Goal: Use online tool/utility: Use online tool/utility

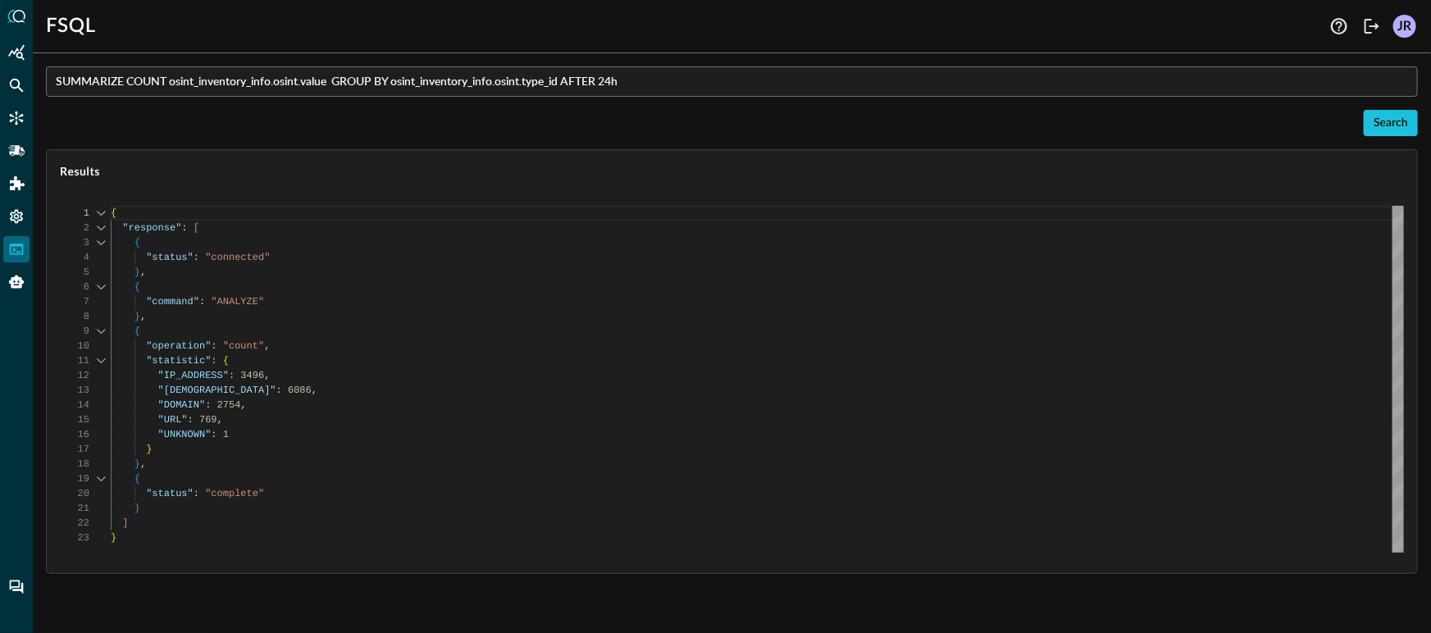
scroll to position [148, 0]
click at [1398, 121] on button "Search" at bounding box center [1391, 123] width 54 height 26
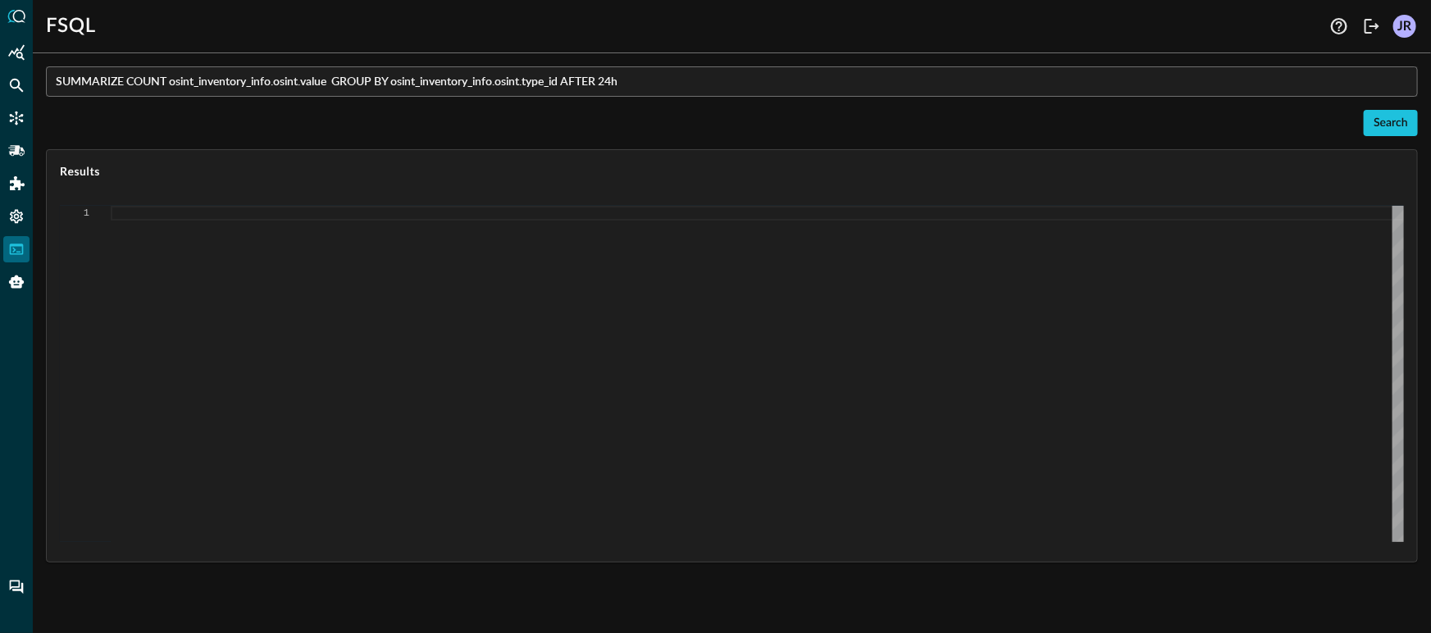
type textarea "Loading results..."
click at [333, 84] on input "SUMMARIZE COUNT osint_inventory_info.osint.value GROUP BY osint_inventory_info.…" at bounding box center [737, 81] width 1362 height 30
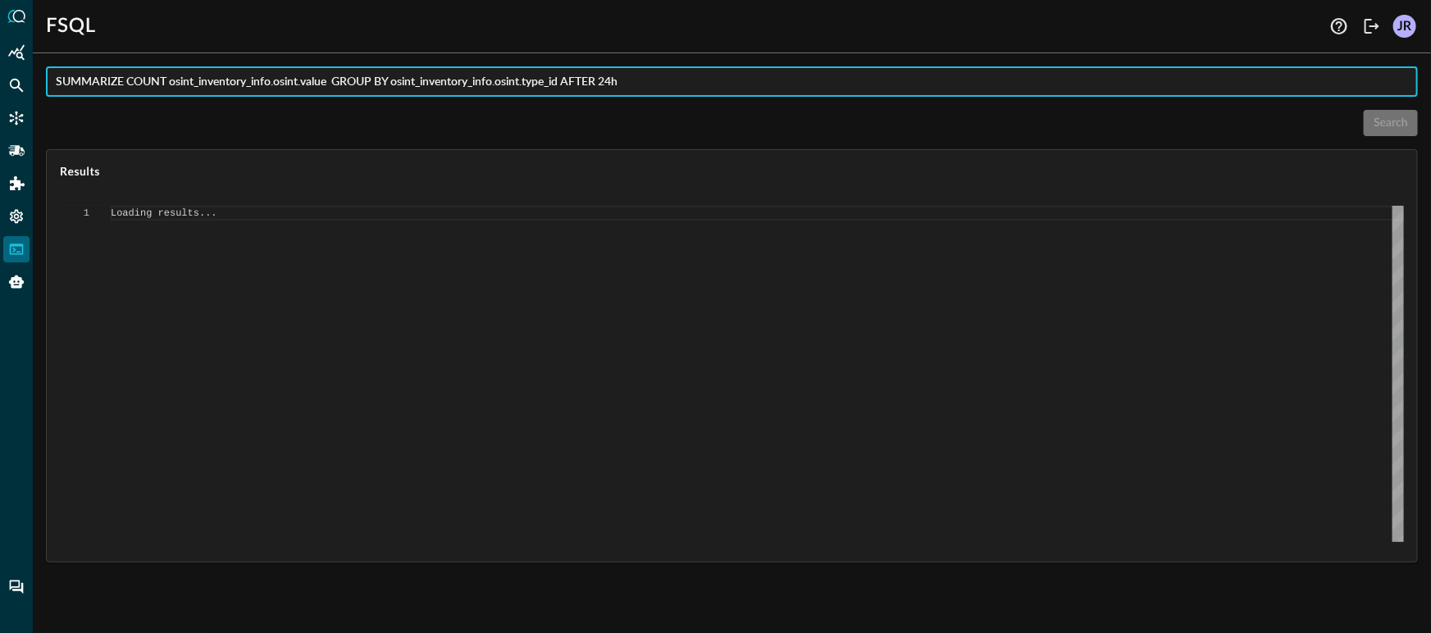
type input "SUMMARIZE COUNT osint_inventory_info.osint.value GROUP BY osint_inventory_info.…"
type textarea "{ "response": [ { "status": "connected" }, { "command": "ANALYZE" }, { "operati…"
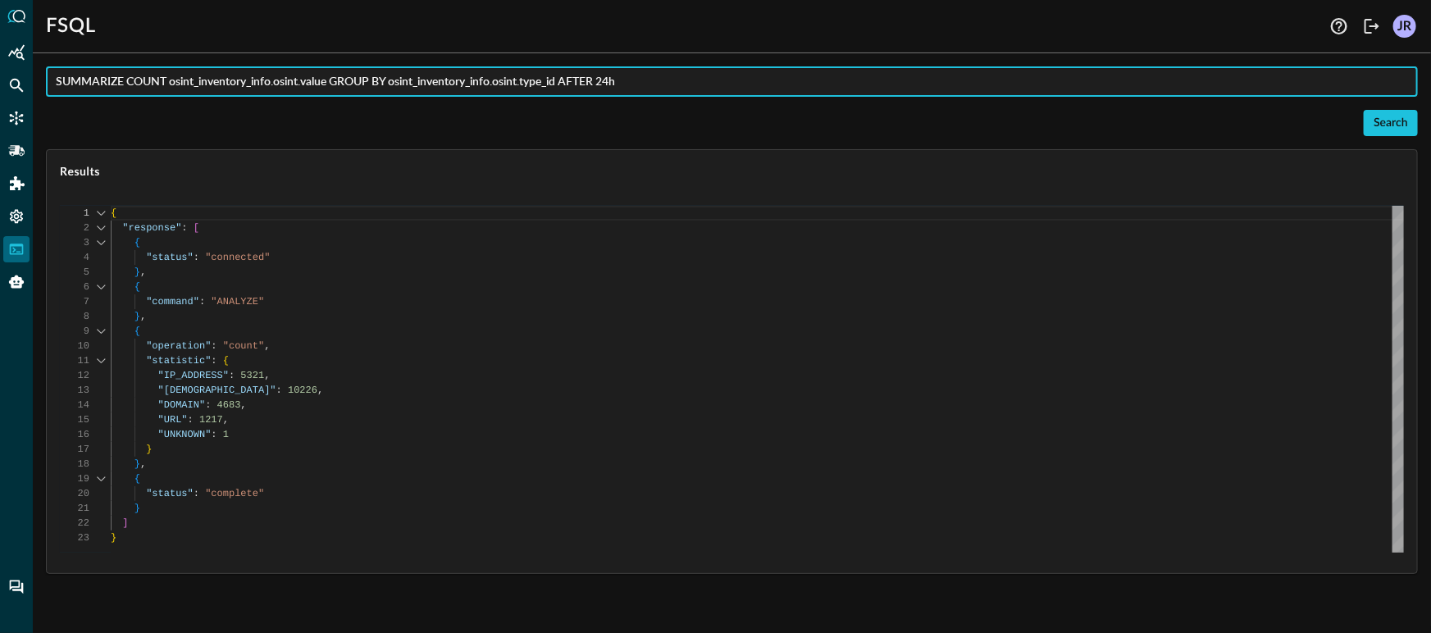
type input "SUMMARIZE COUNT osint_inventory_info.osint.value GROUP BY osint_inventory_info.…"
click at [484, 234] on div "{ "response" : [ { "status" : "connected" } , { "command" : "ANALYZE" } , { "op…" at bounding box center [757, 379] width 1293 height 347
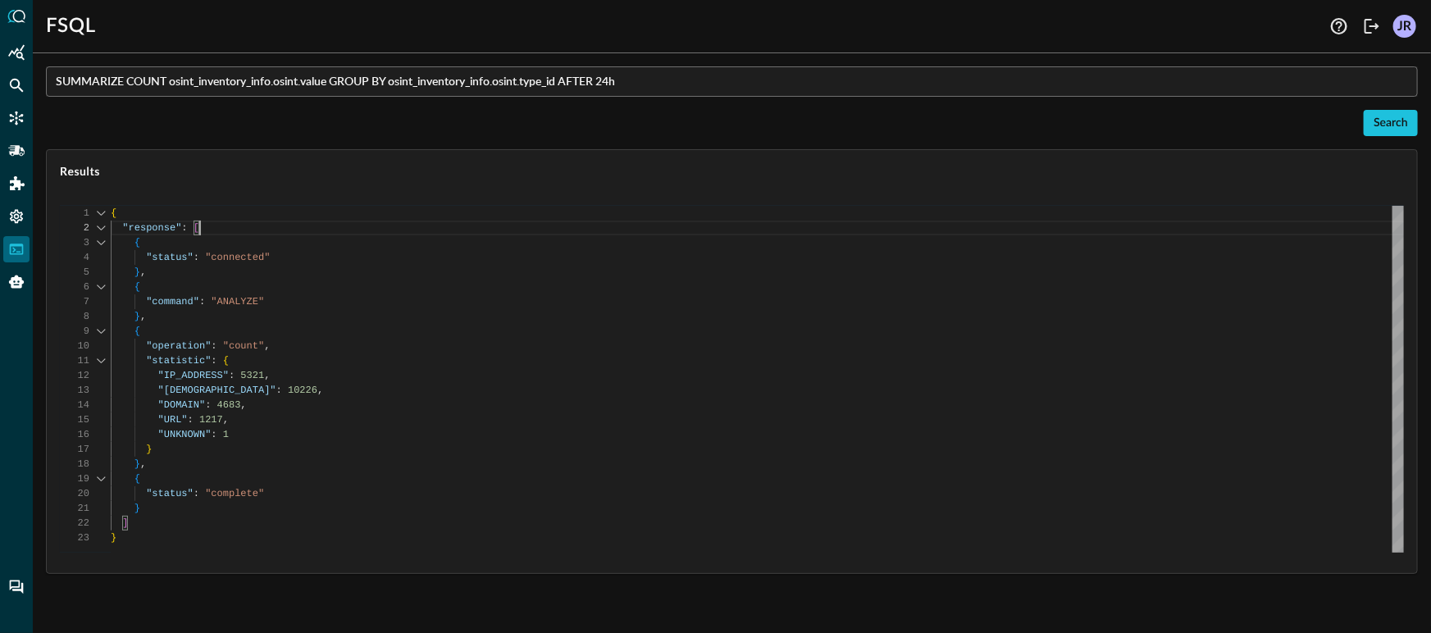
click at [499, 68] on input "SUMMARIZE COUNT osint_inventory_info.osint.value GROUP BY osint_inventory_info.…" at bounding box center [737, 81] width 1362 height 30
click at [490, 134] on div "Search" at bounding box center [732, 123] width 1372 height 26
click at [322, 504] on div "{ "response" : [ { "status" : "connected" } , { "command" : "ANALYZE" } , { "op…" at bounding box center [757, 379] width 1293 height 347
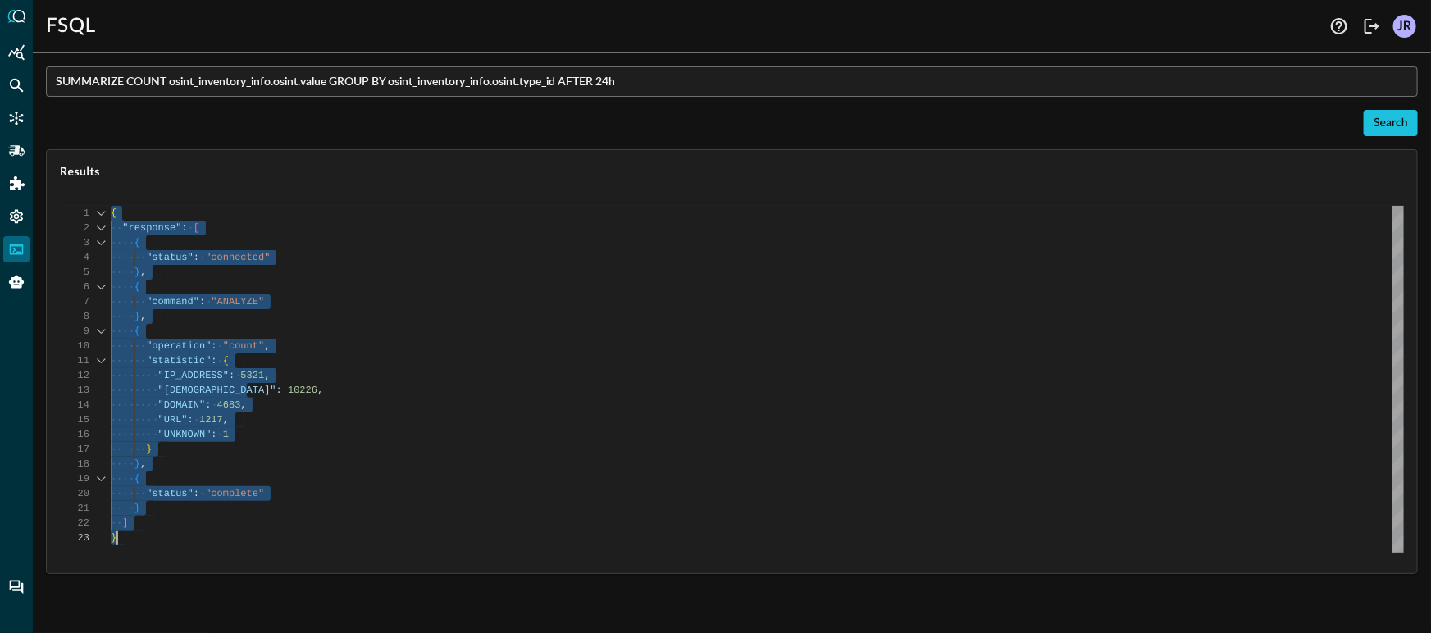
type textarea "{ "response": [ { "status": "connected" }, { "command": "ANALYZE" }, { "operati…"
click at [657, 272] on div "{ "response" : [ { "status" : "connected" } , { "command" : "ANALYZE" } , { "op…" at bounding box center [757, 379] width 1293 height 347
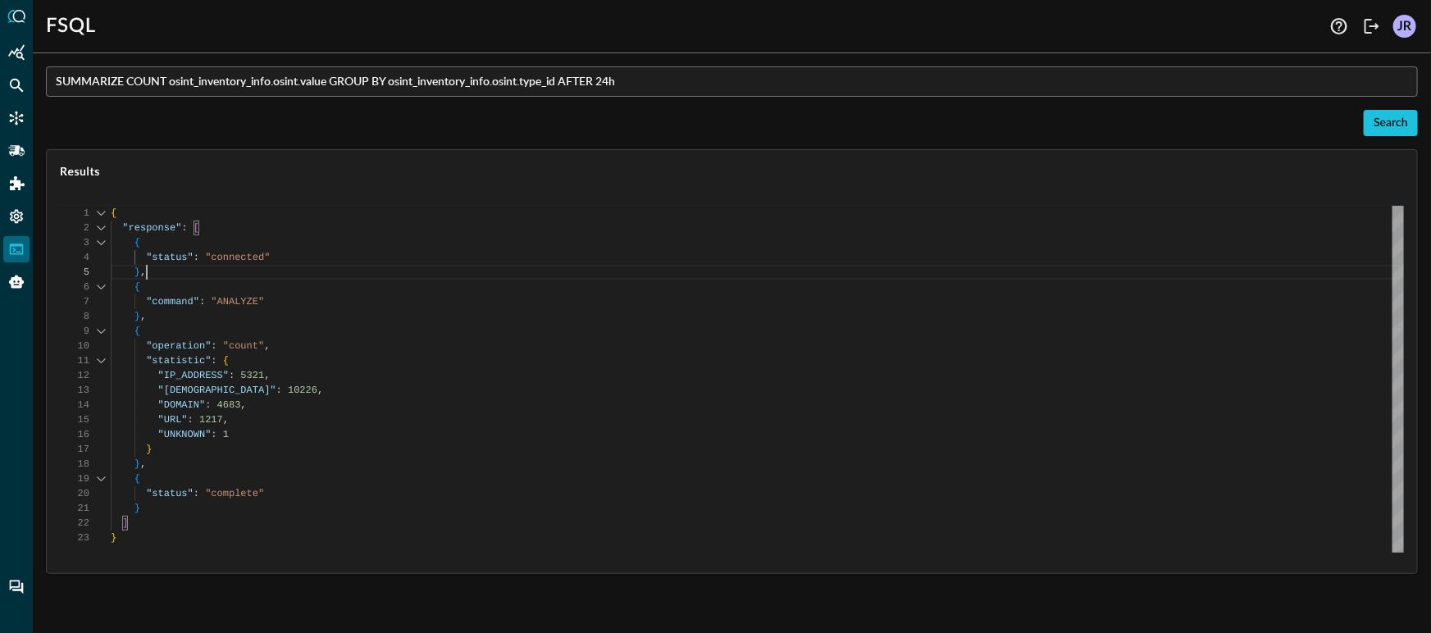
click at [331, 86] on input "SUMMARIZE COUNT osint_inventory_info.osint.value GROUP BY osint_inventory_info.…" at bounding box center [737, 81] width 1362 height 30
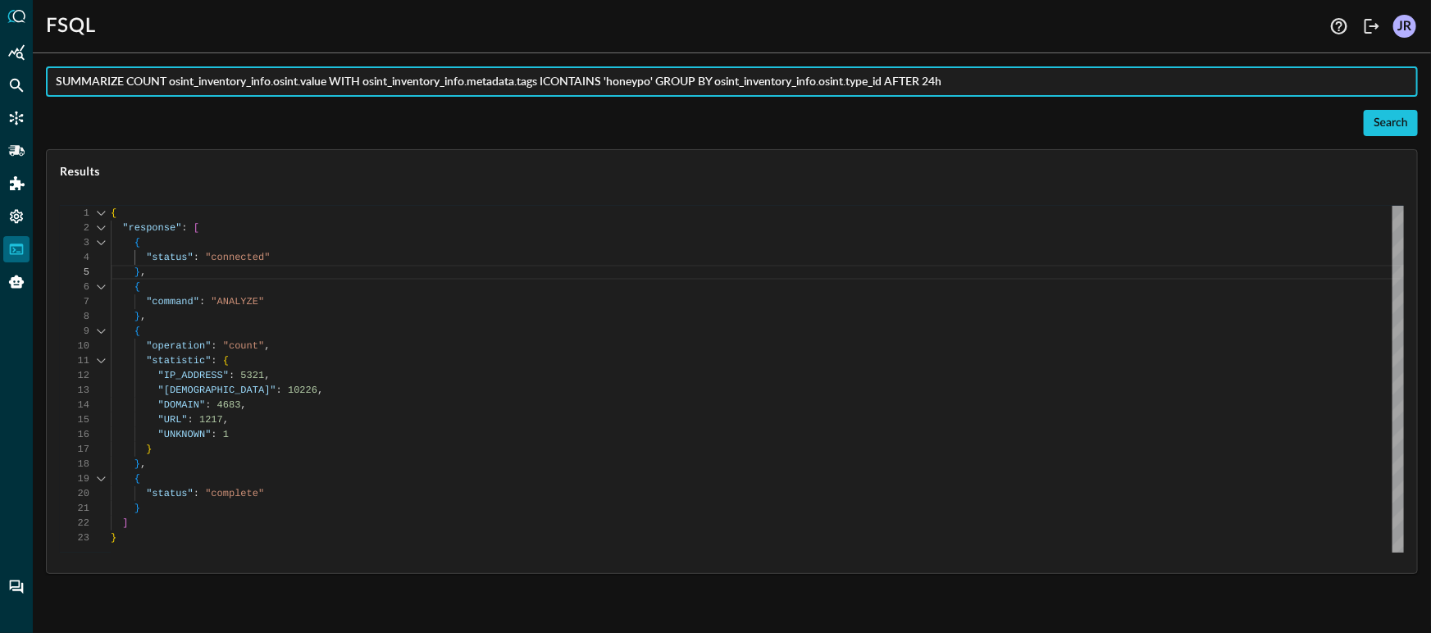
type input "SUMMARIZE COUNT osint_inventory_info.osint.value WITH osint_inventory_info.meta…"
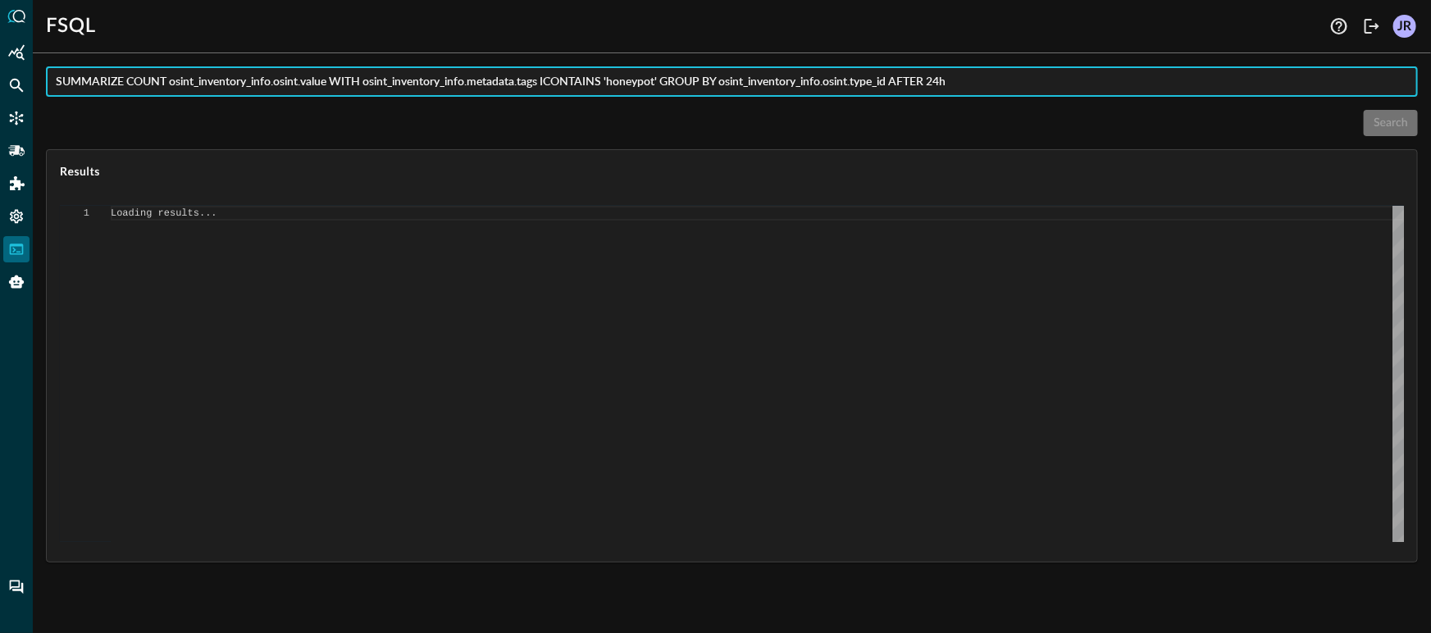
scroll to position [0, 0]
type textarea "{ "response": [ { "status": "connected" }, { "error": "Failed to execute comman…"
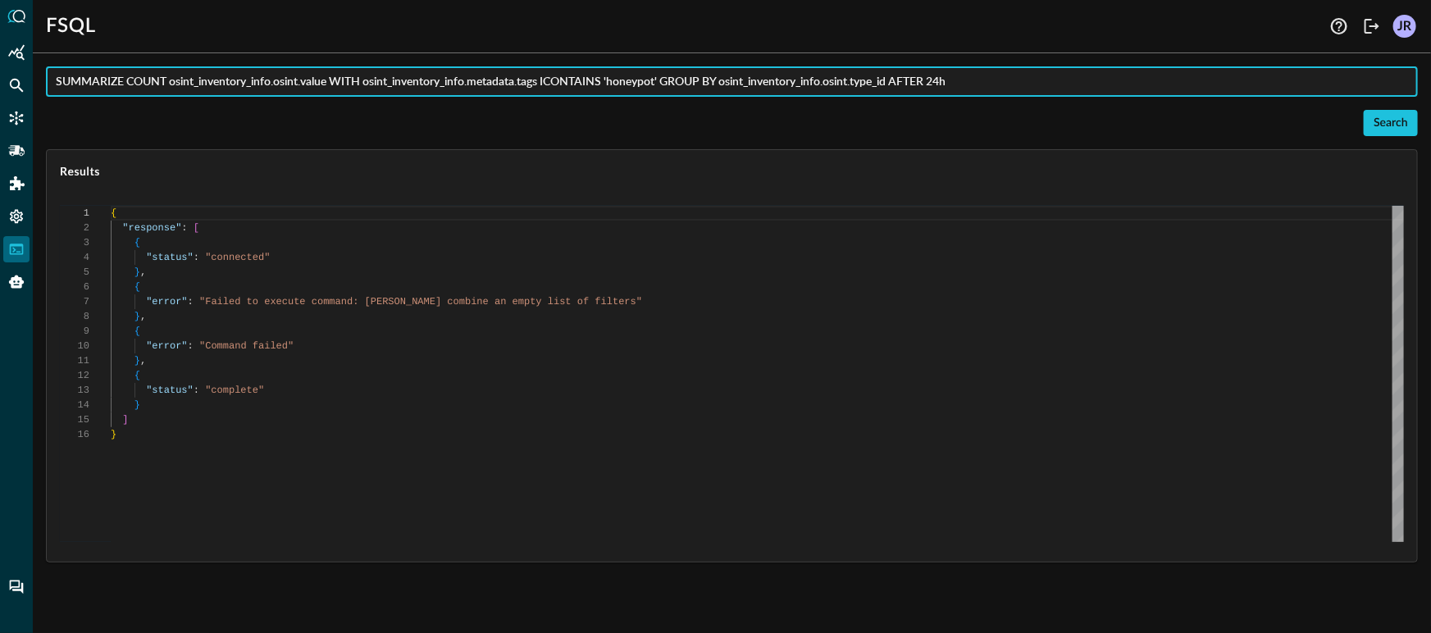
scroll to position [148, 0]
click at [544, 88] on input "SUMMARIZE COUNT osint_inventory_info.osint.value WITH osint_inventory_info.meta…" at bounding box center [737, 81] width 1362 height 30
type input "SUMMARIZE COUNT osint_inventory_info.osint.value WITH osint_inventory_info.meta…"
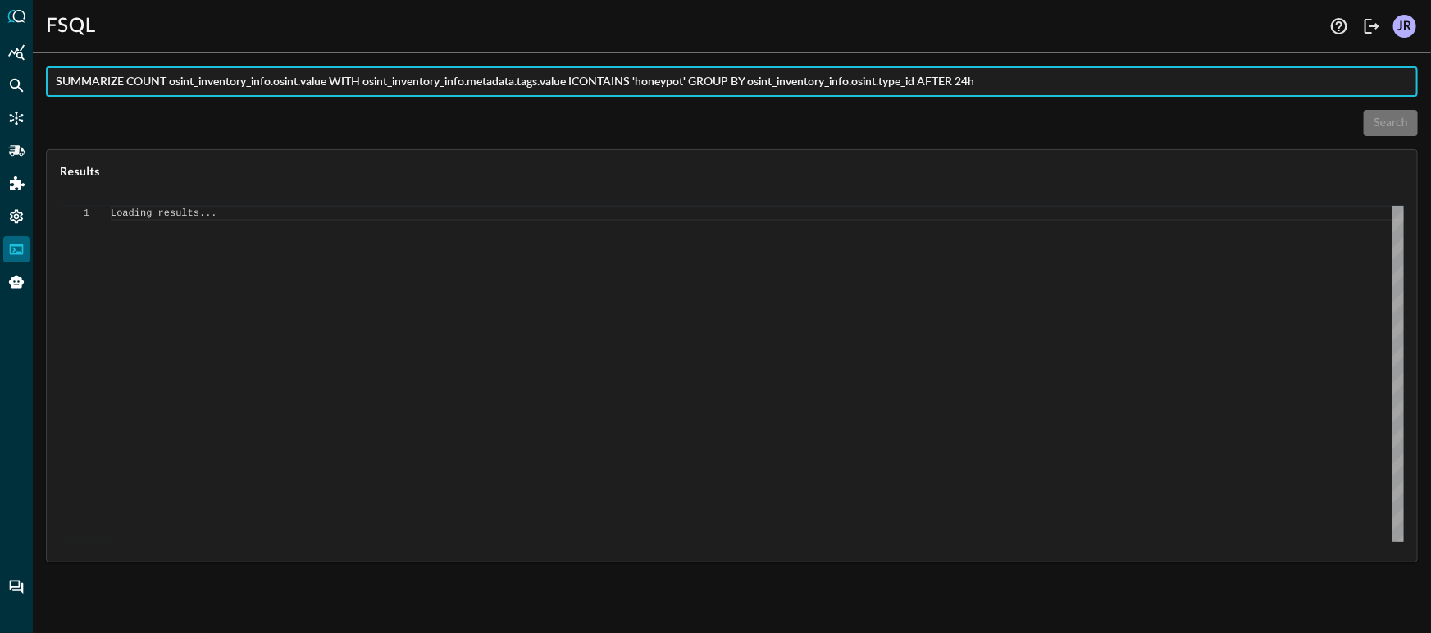
type textarea "{ "response": [ { "status": "connected" }, { "command": "ANALYZE" }, { "operati…"
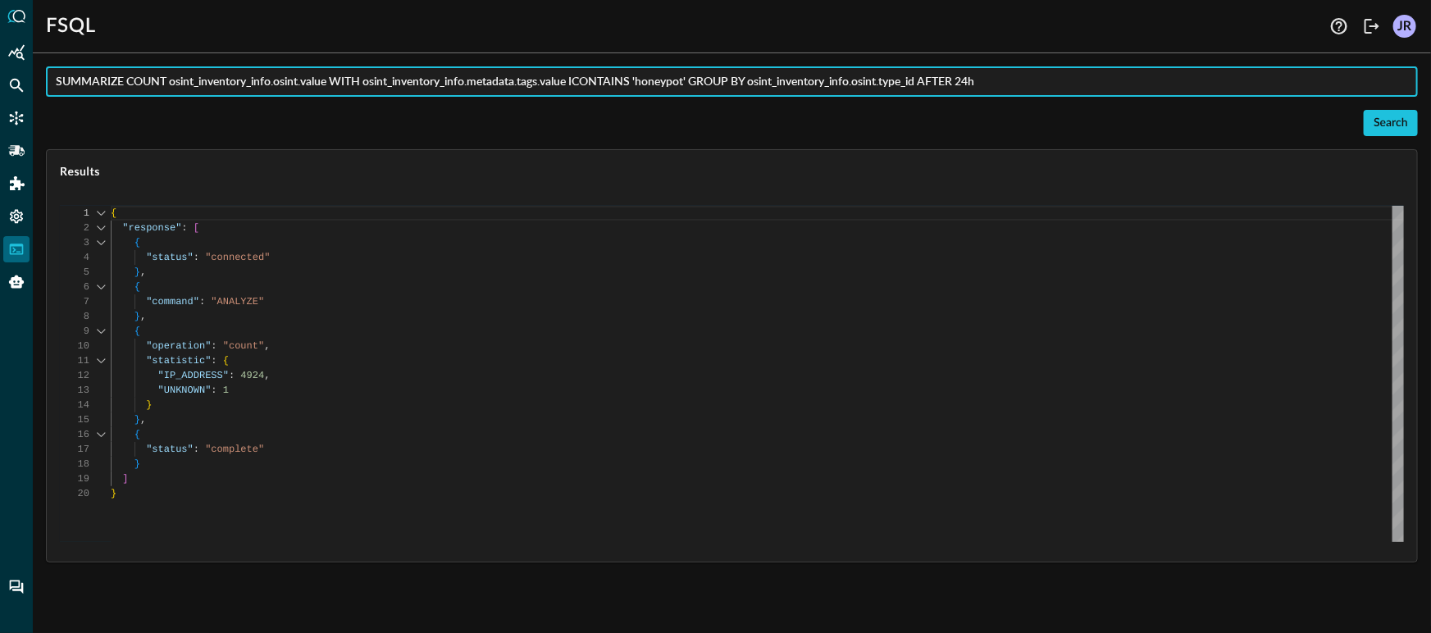
type input "SUMMARIZE COUNT osint_inventory_info.osint.value WITH osint_inventory_info.meta…"
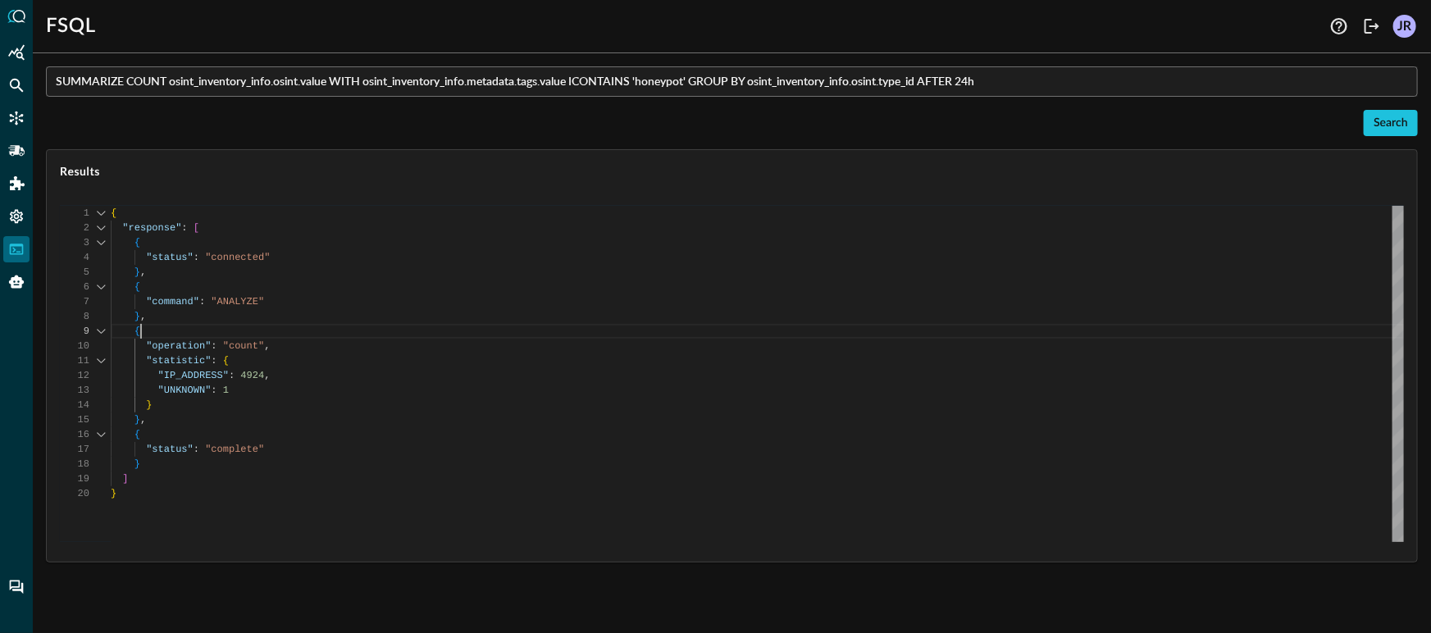
click at [587, 335] on div "{ "response" : [ { "status" : "connected" } , { "command" : "ANALYZE" } , { "op…" at bounding box center [757, 374] width 1293 height 336
click at [17, 86] on icon "Federated Search" at bounding box center [17, 86] width 14 height 14
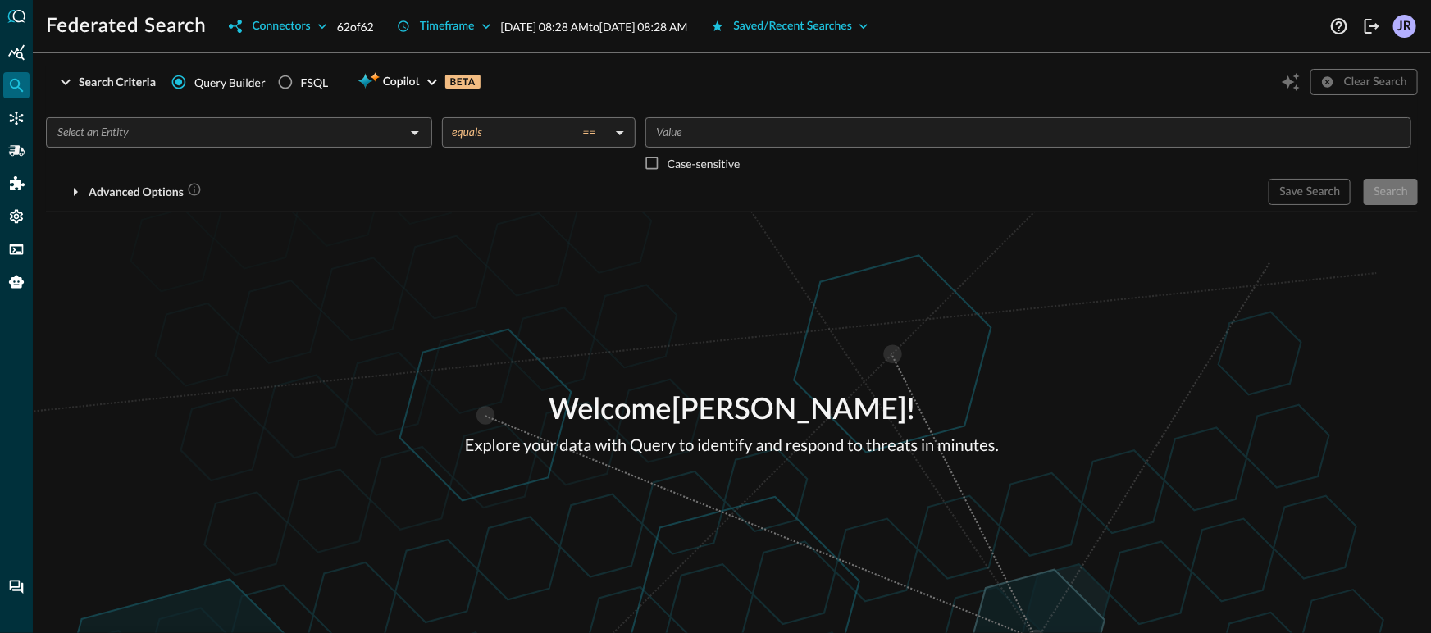
click at [265, 133] on input "text" at bounding box center [225, 132] width 349 height 21
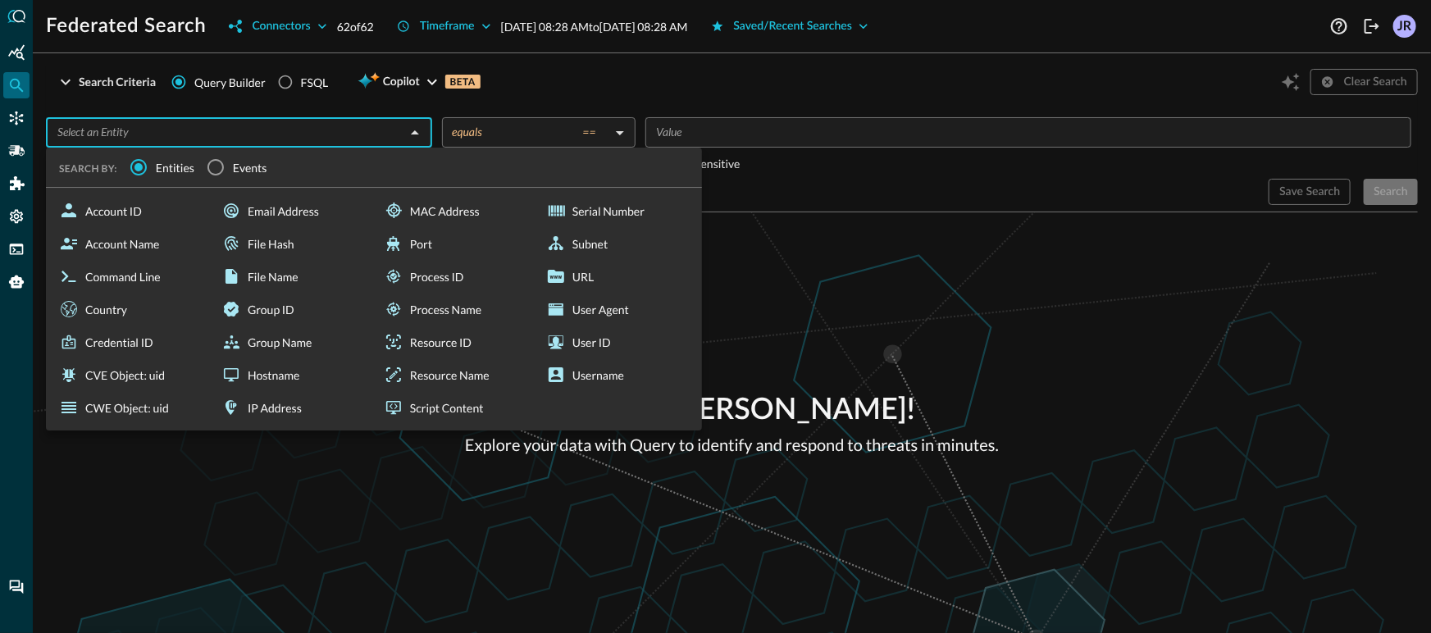
click at [824, 290] on div "Welcome [PERSON_NAME] ! Explore your data with Query to identify and respond to…" at bounding box center [732, 422] width 1398 height 421
